Goal: Task Accomplishment & Management: Use online tool/utility

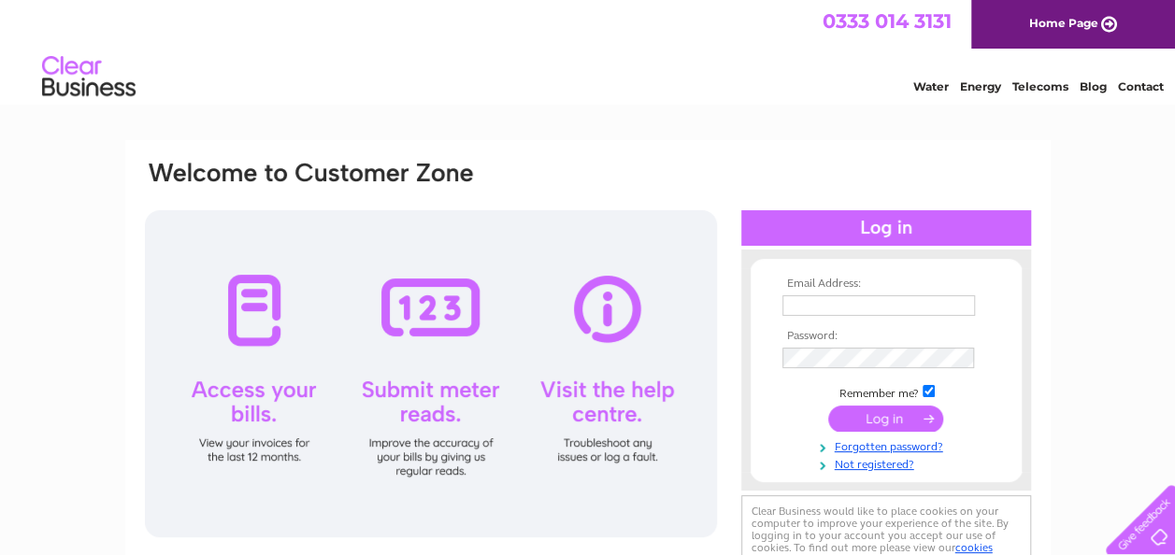
click at [797, 310] on input "text" at bounding box center [879, 305] width 193 height 21
type input "donnasmith76@yahoo.co.uk"
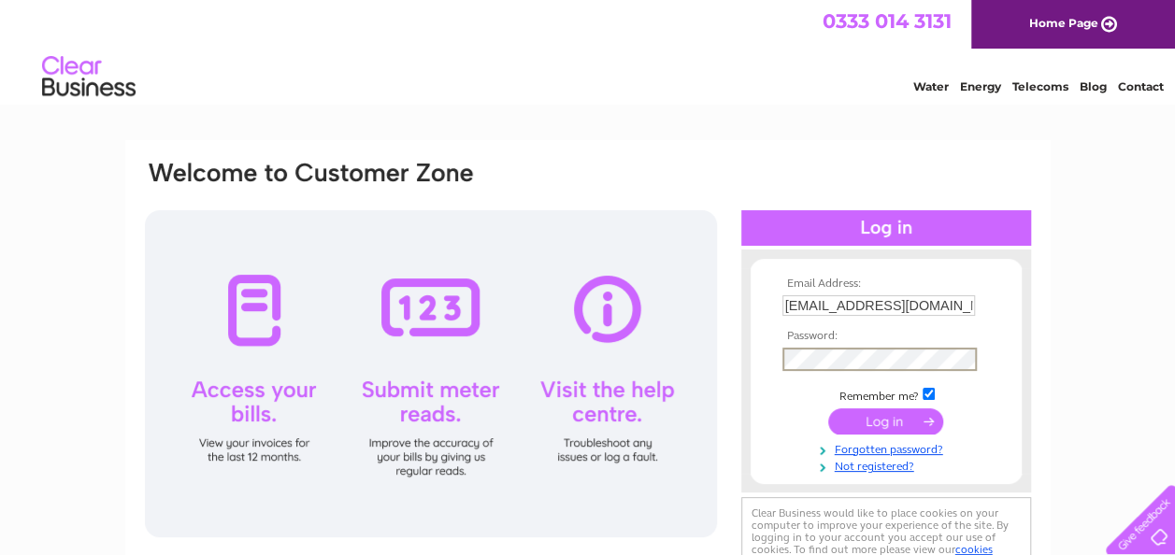
click at [914, 420] on input "submit" at bounding box center [885, 422] width 115 height 26
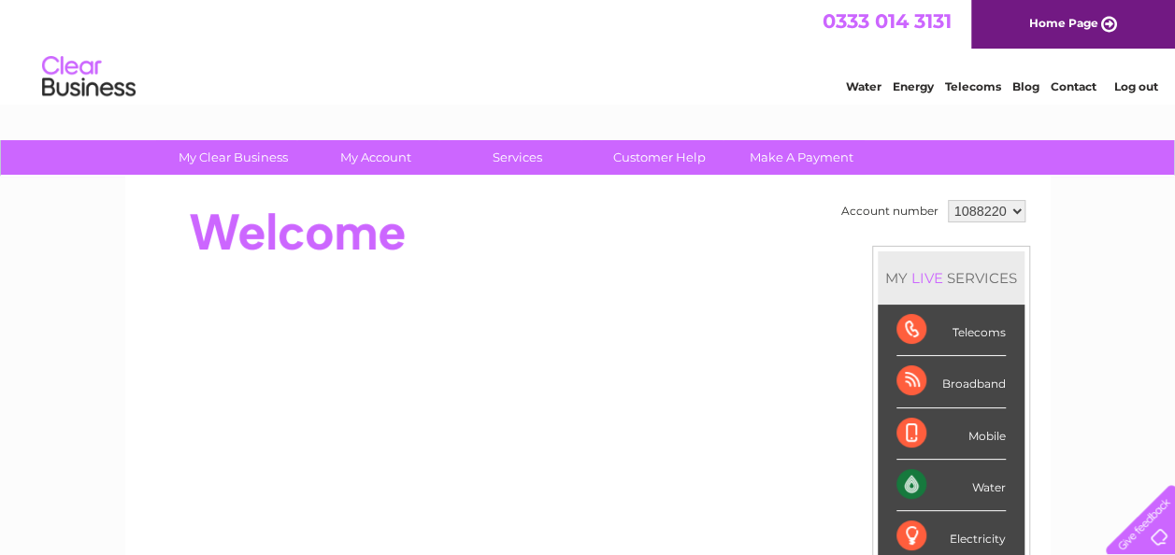
click at [375, 144] on link "My Account" at bounding box center [375, 157] width 154 height 35
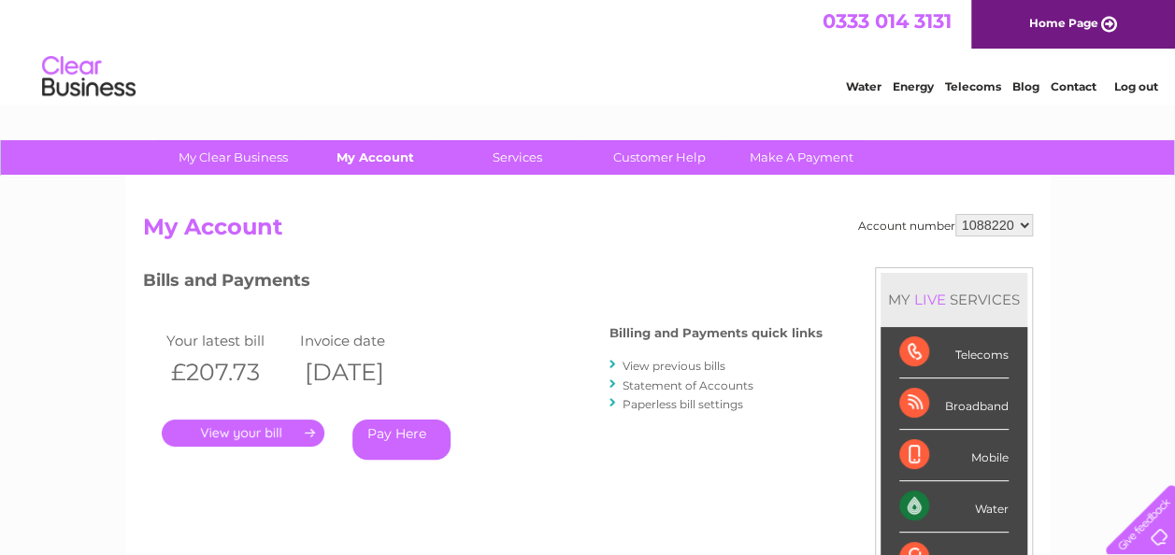
click at [382, 157] on link "My Account" at bounding box center [375, 157] width 154 height 35
click at [514, 154] on link "Services" at bounding box center [517, 157] width 154 height 35
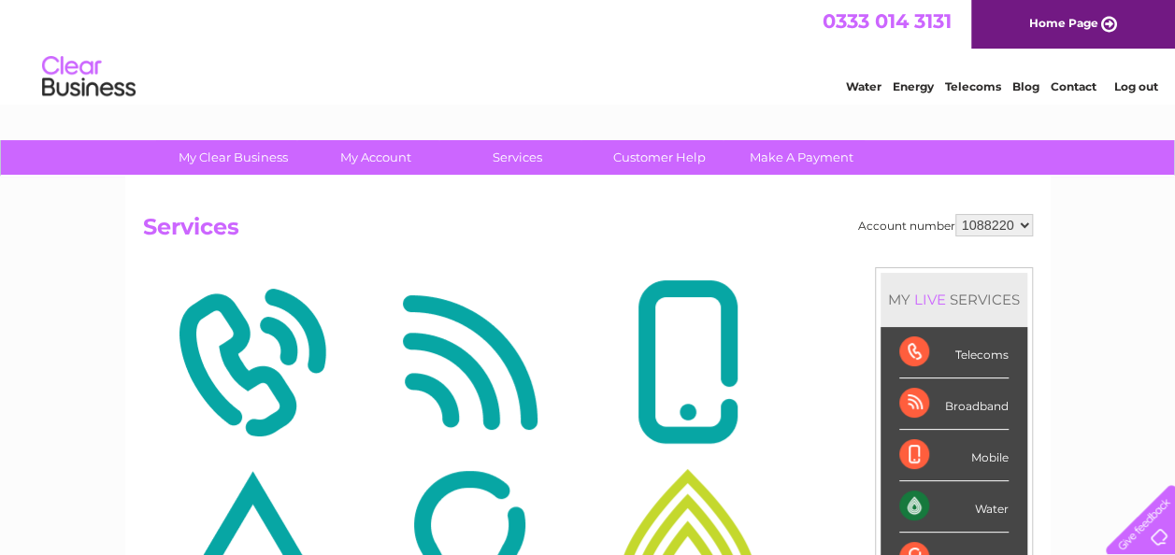
click at [516, 161] on link "Services" at bounding box center [517, 157] width 154 height 35
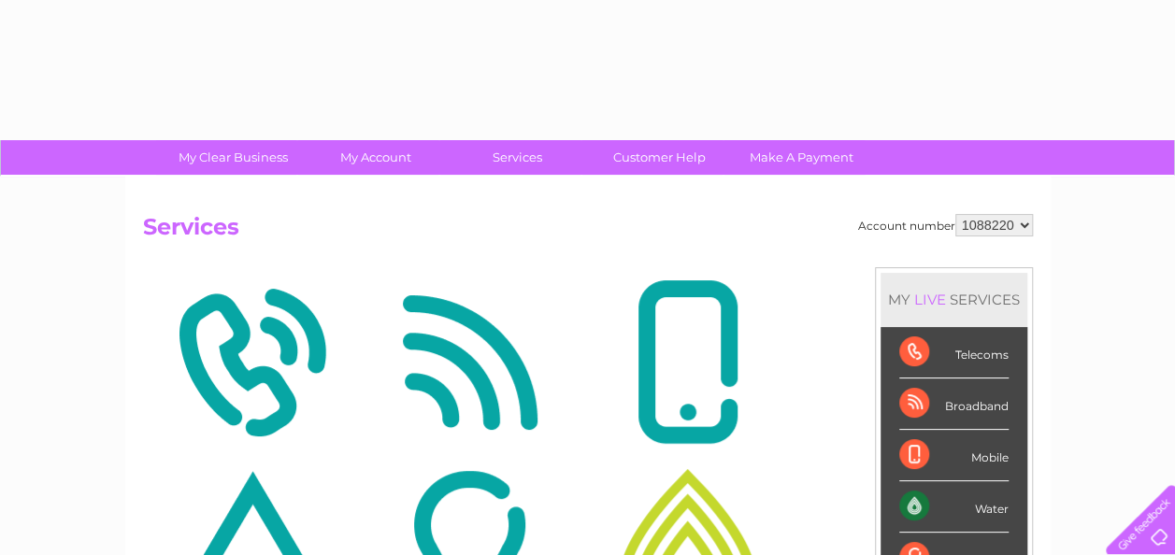
click at [560, 310] on img at bounding box center [470, 362] width 209 height 181
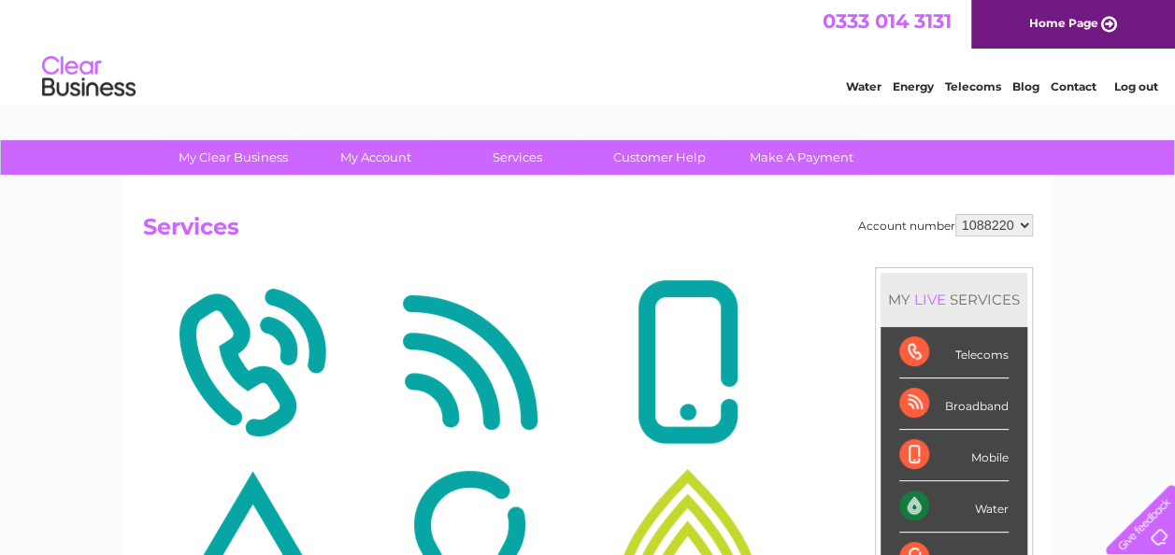
click at [525, 154] on link "Services" at bounding box center [517, 157] width 154 height 35
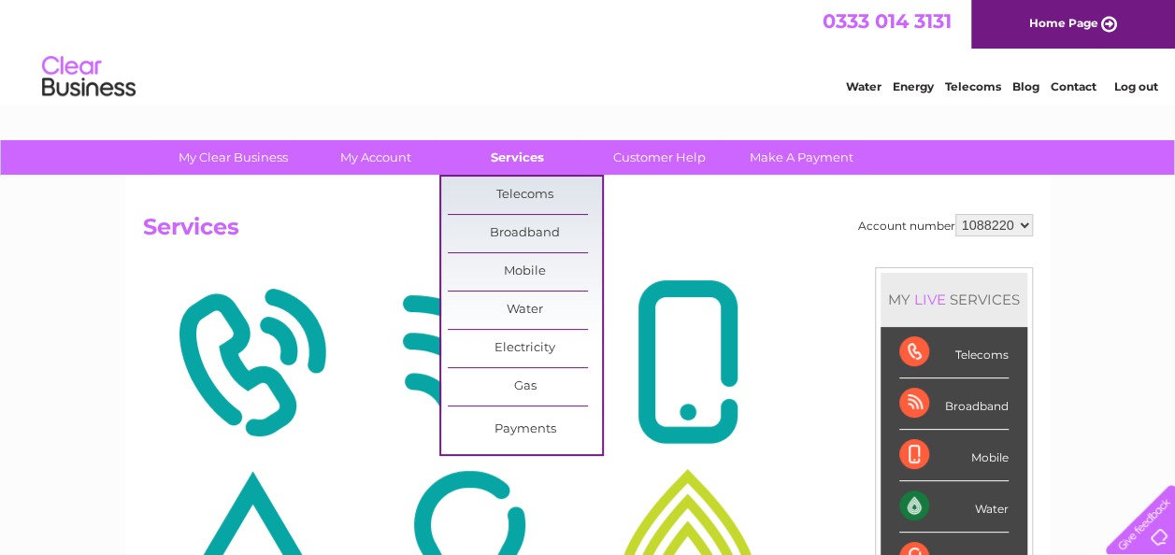
click at [548, 311] on link "Water" at bounding box center [525, 310] width 154 height 37
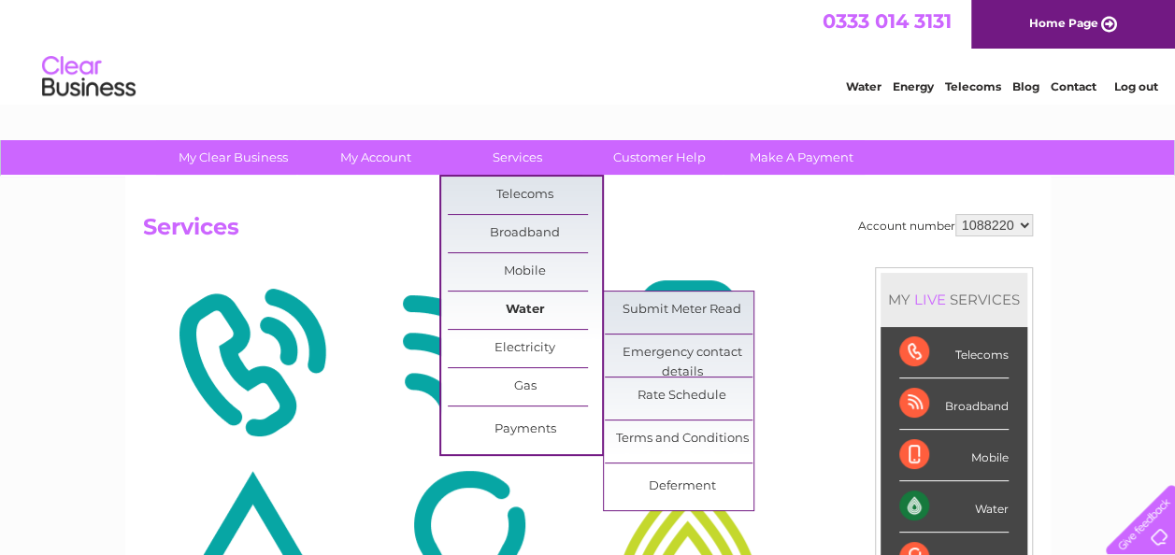
click at [718, 307] on link "Submit Meter Read" at bounding box center [682, 310] width 154 height 37
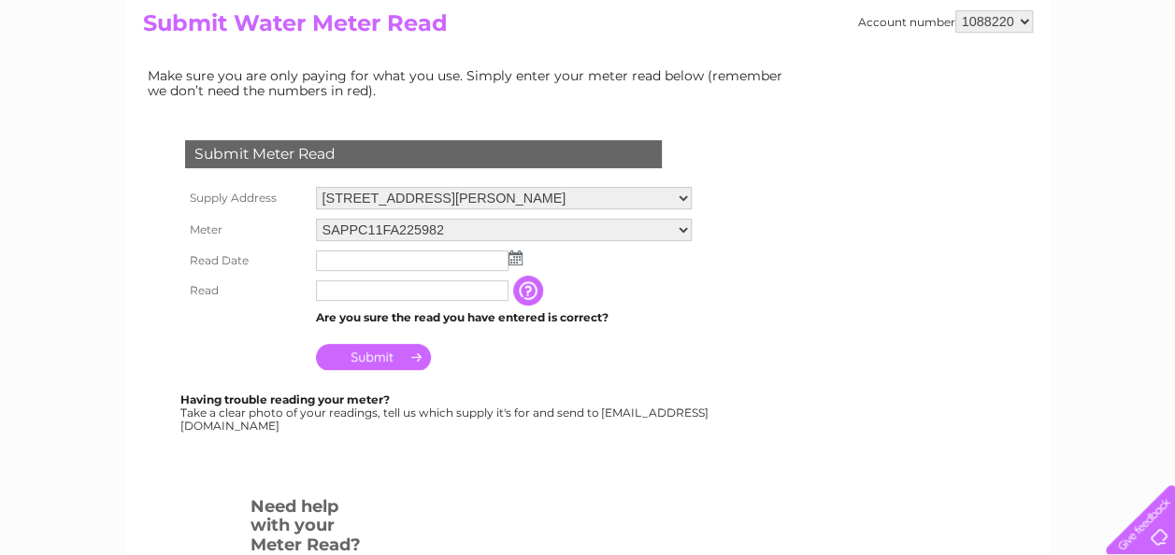
scroll to position [219, 0]
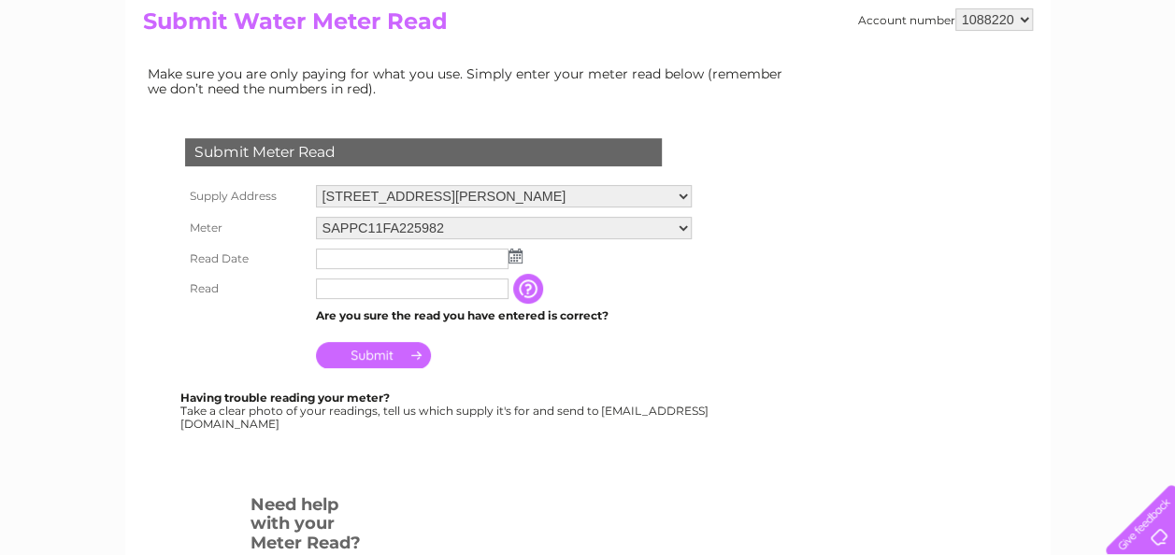
click at [518, 258] on img at bounding box center [516, 256] width 14 height 15
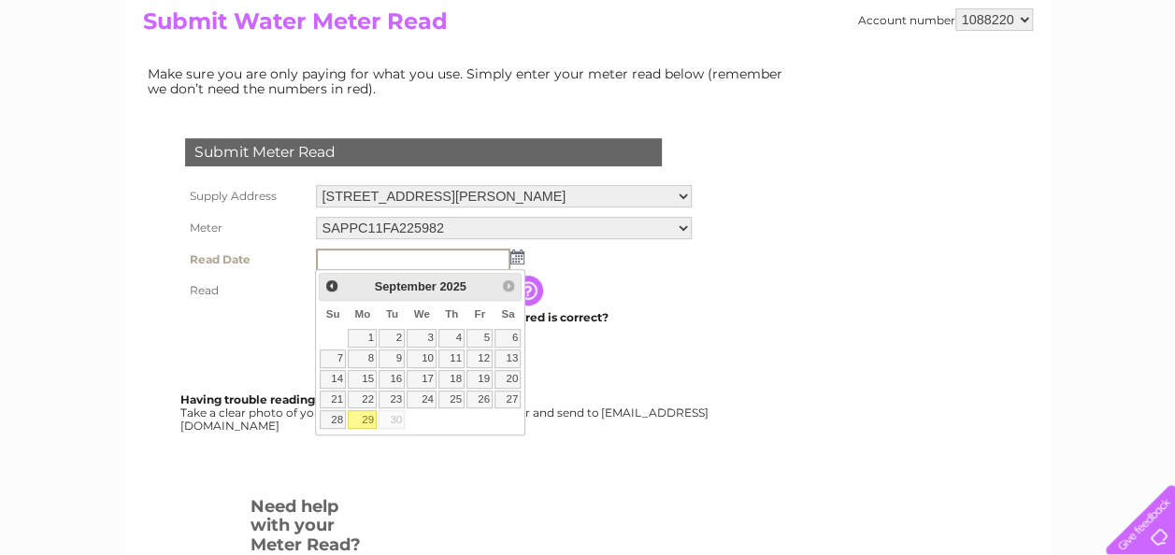
click at [371, 422] on link "29" at bounding box center [362, 419] width 29 height 19
type input "2025/09/29"
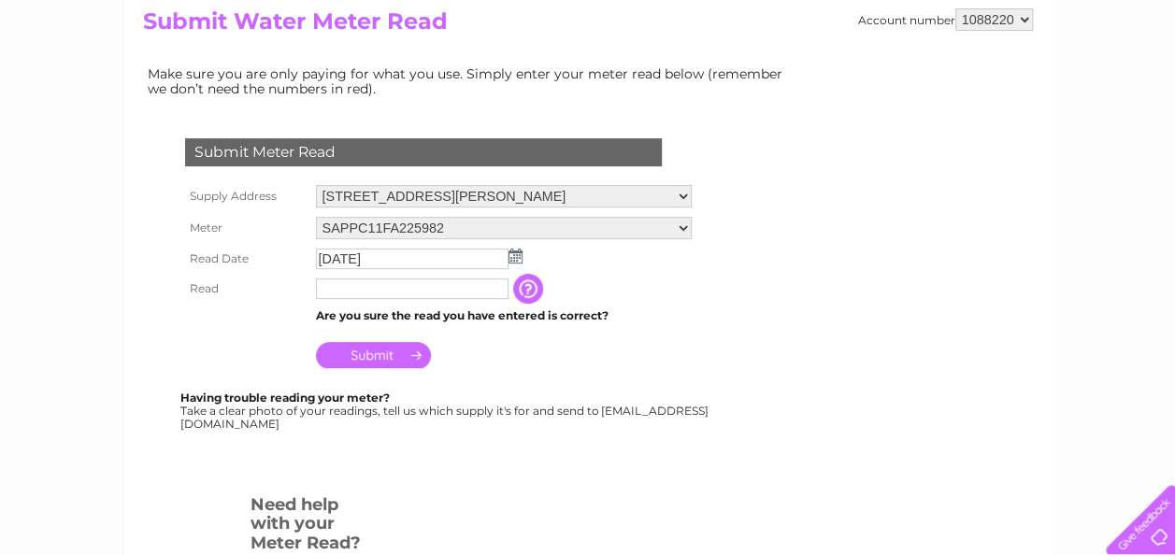
click at [439, 295] on input "text" at bounding box center [412, 289] width 193 height 21
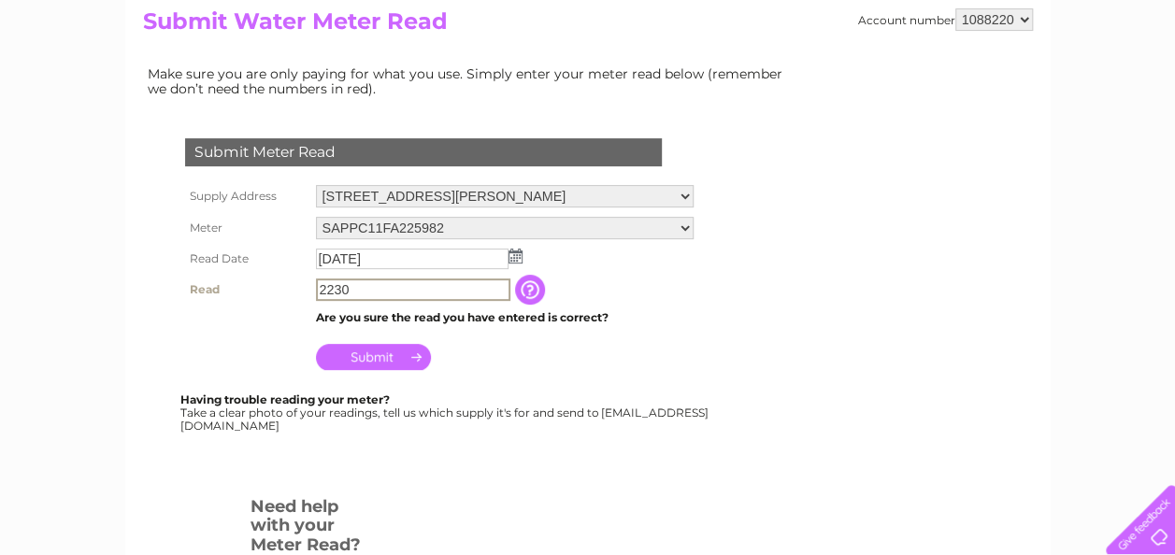
type input "2230"
click at [400, 358] on input "Submit" at bounding box center [373, 357] width 115 height 26
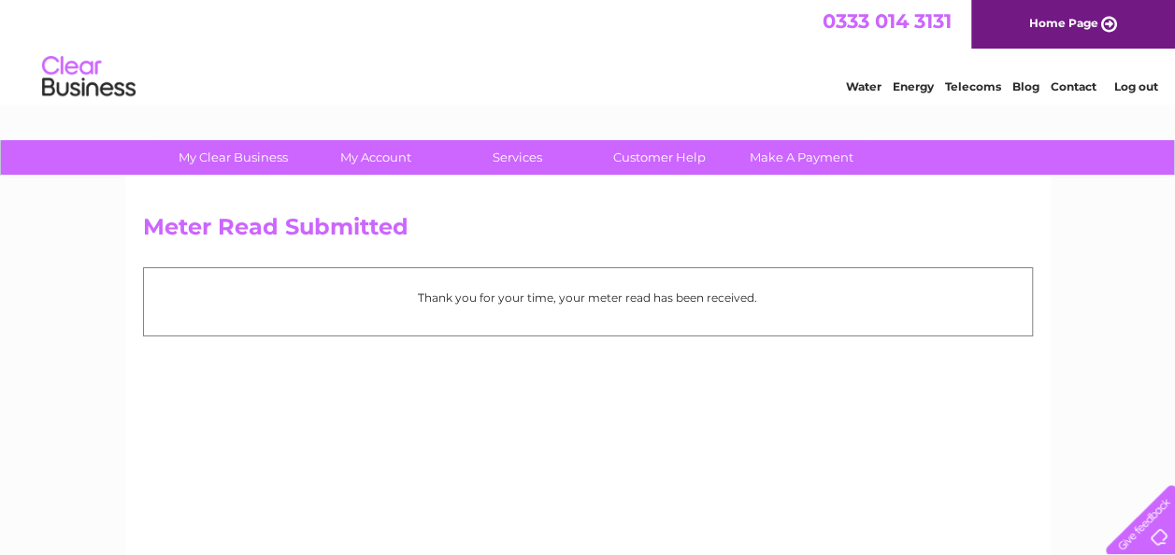
click at [395, 145] on link "My Account" at bounding box center [375, 157] width 154 height 35
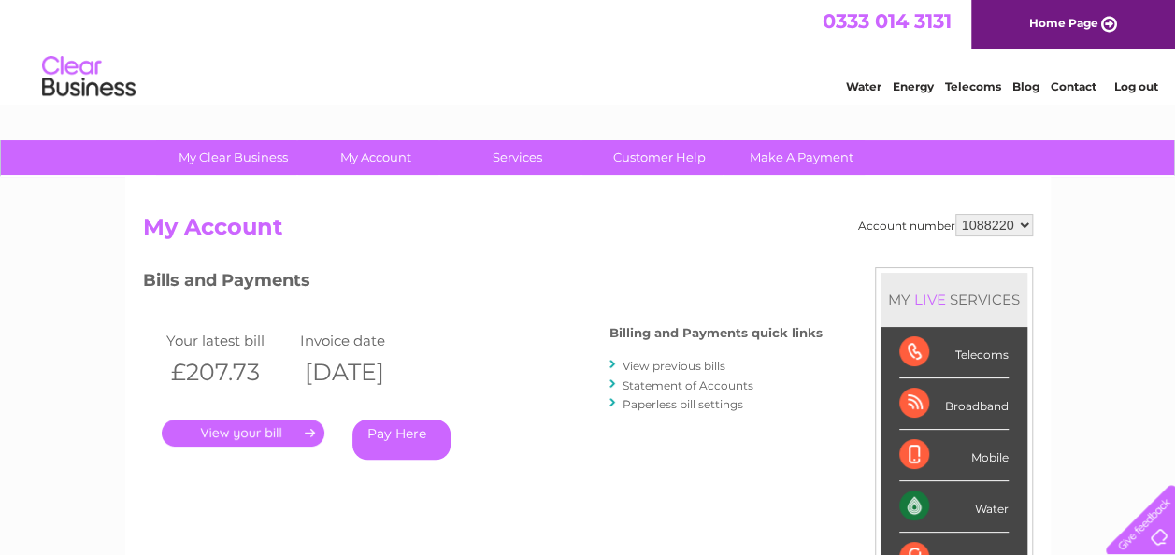
click at [282, 443] on link "." at bounding box center [243, 433] width 163 height 27
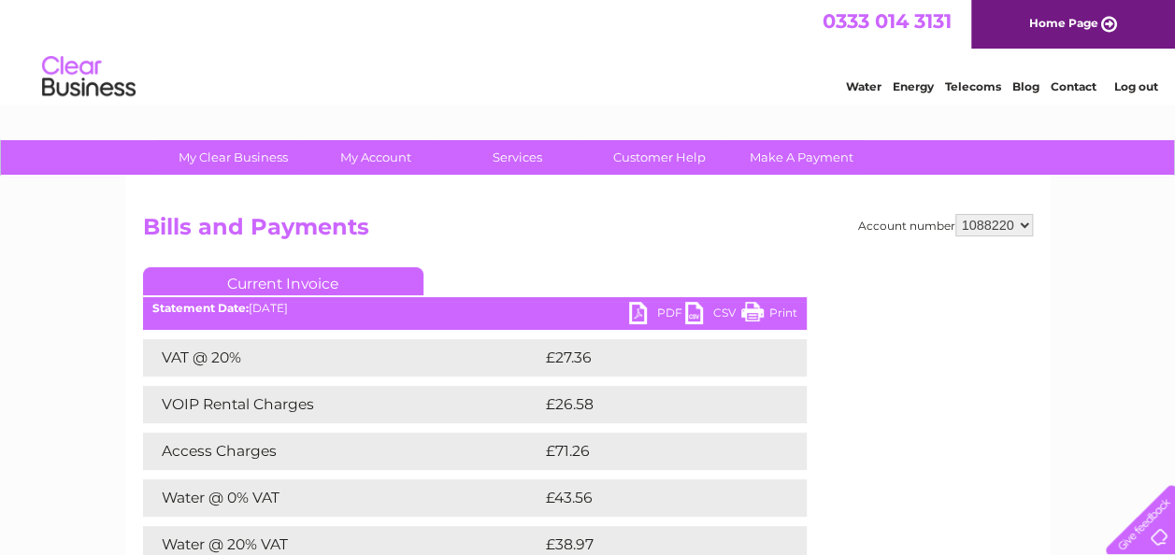
click at [1158, 479] on div at bounding box center [1137, 516] width 77 height 77
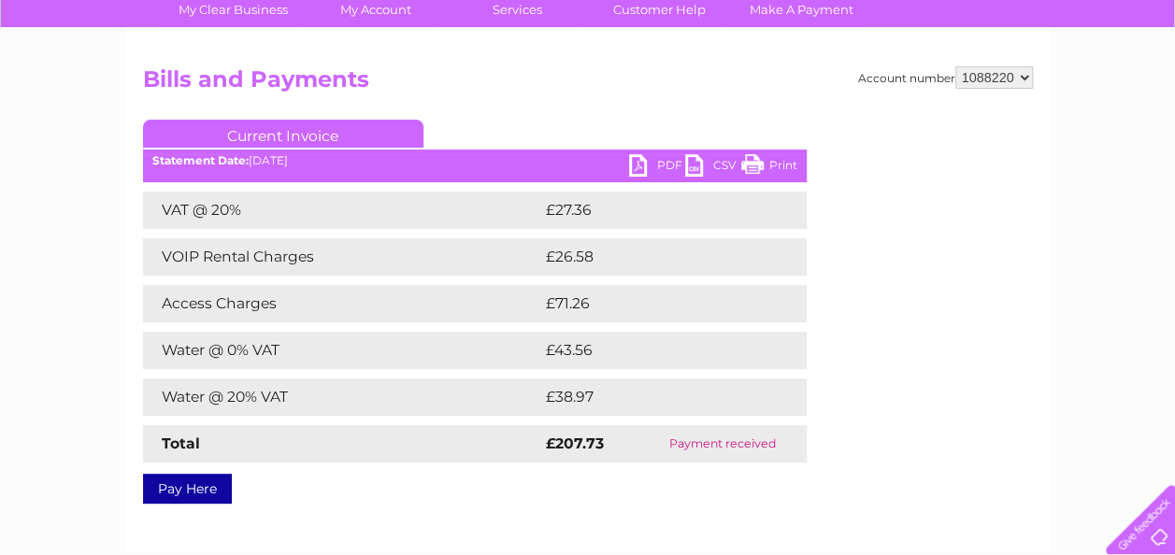
scroll to position [150, 0]
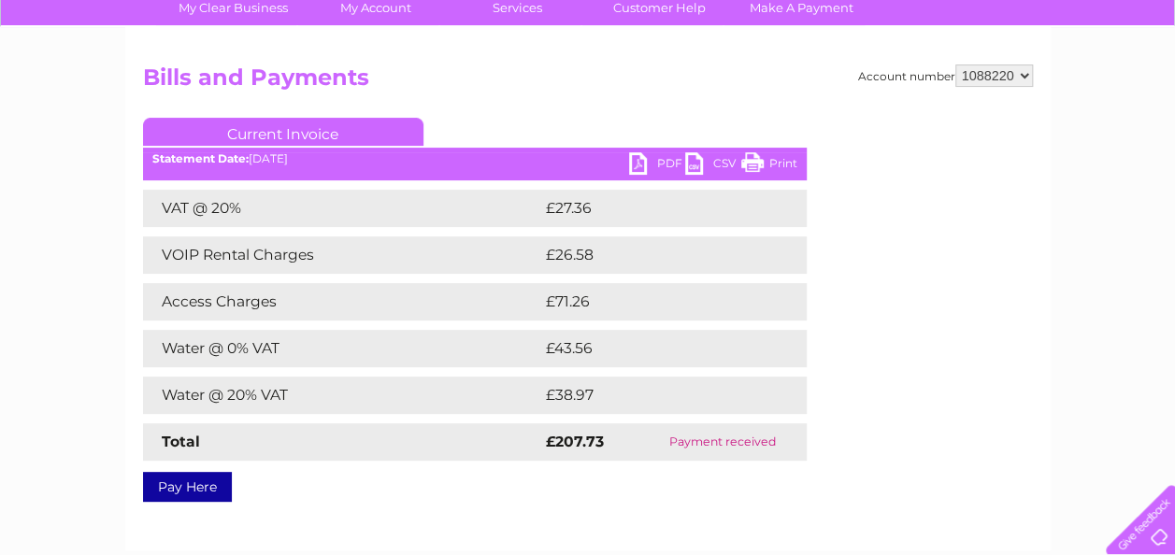
click at [640, 171] on link "PDF" at bounding box center [657, 165] width 56 height 27
click at [630, 157] on link "PDF" at bounding box center [657, 165] width 56 height 27
click at [630, 165] on link "PDF" at bounding box center [657, 165] width 56 height 27
click at [647, 164] on link "PDF" at bounding box center [657, 165] width 56 height 27
click at [635, 168] on link "PDF" at bounding box center [657, 165] width 56 height 27
